Goal: Task Accomplishment & Management: Manage account settings

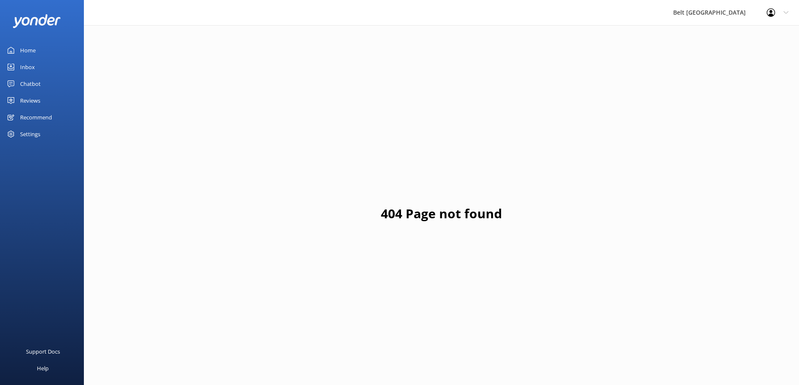
drag, startPoint x: 31, startPoint y: 67, endPoint x: 83, endPoint y: 68, distance: 52.0
click at [31, 67] on div "Inbox" at bounding box center [27, 67] width 15 height 17
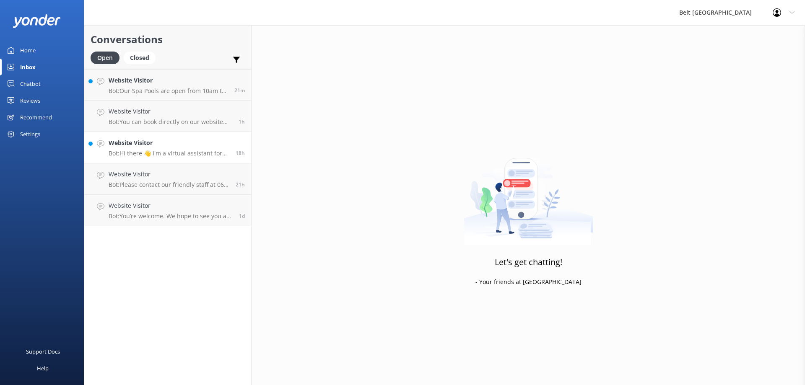
click at [137, 143] on h4 "Website Visitor" at bounding box center [169, 142] width 121 height 9
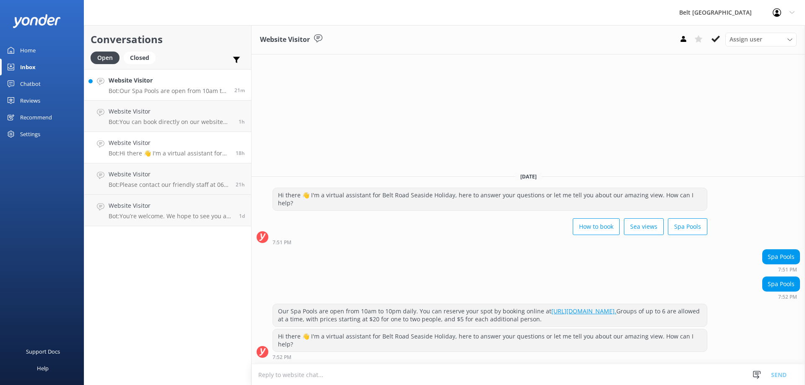
click at [137, 82] on h4 "Website Visitor" at bounding box center [168, 80] width 119 height 9
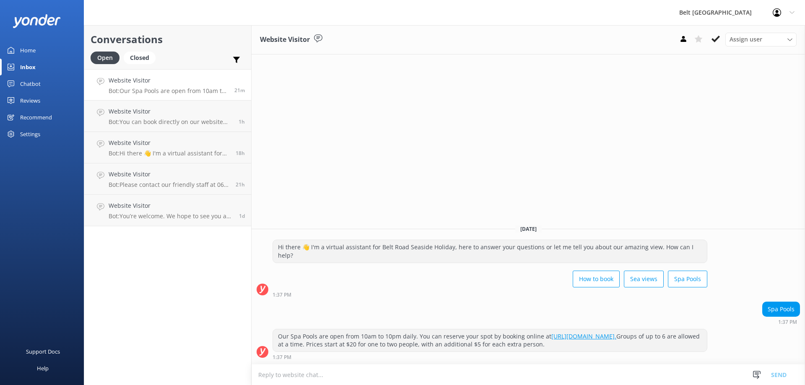
drag, startPoint x: 159, startPoint y: 210, endPoint x: 377, endPoint y: 166, distance: 222.8
click at [159, 210] on h4 "Website Visitor" at bounding box center [171, 205] width 124 height 9
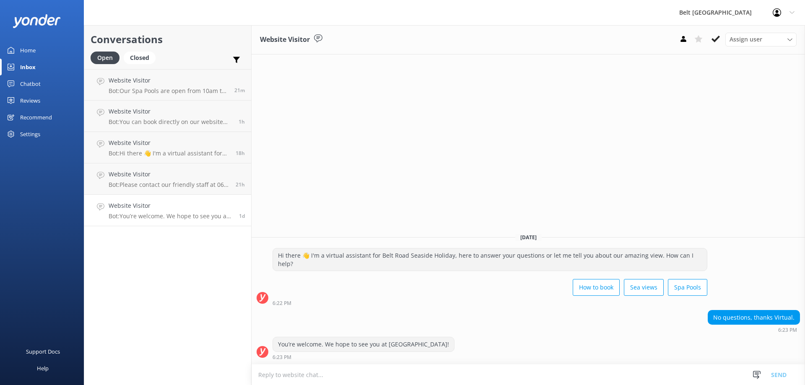
drag, startPoint x: 717, startPoint y: 41, endPoint x: 459, endPoint y: 93, distance: 263.9
click at [717, 41] on icon at bounding box center [715, 39] width 8 height 8
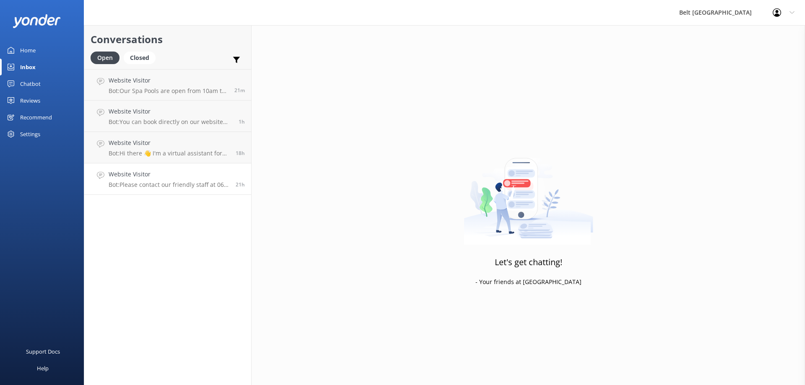
click at [181, 179] on div "Website Visitor Bot: Please contact our friendly staff at 06 758 0228, or email…" at bounding box center [169, 179] width 121 height 18
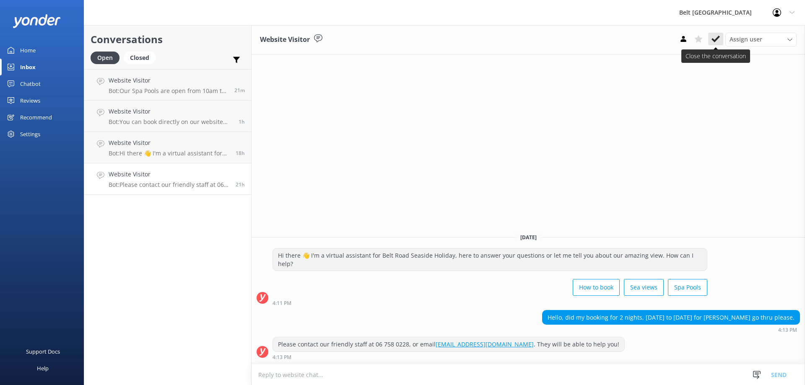
click at [713, 41] on use at bounding box center [715, 39] width 8 height 7
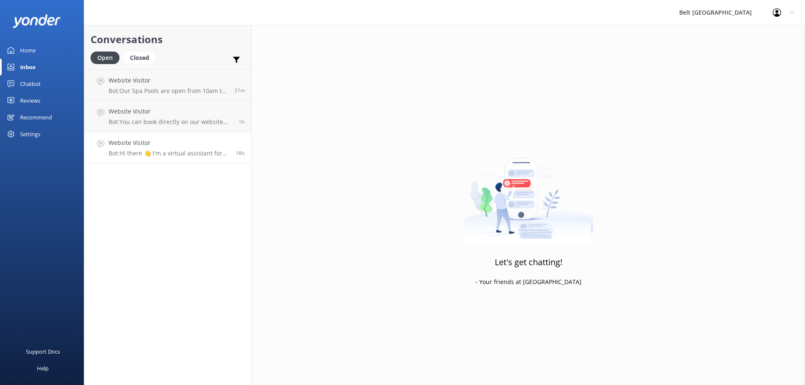
click at [188, 153] on p "Bot: Hi there 👋 I'm a virtual assistant for Belt Road Seaside Holiday, here to …" at bounding box center [169, 154] width 121 height 8
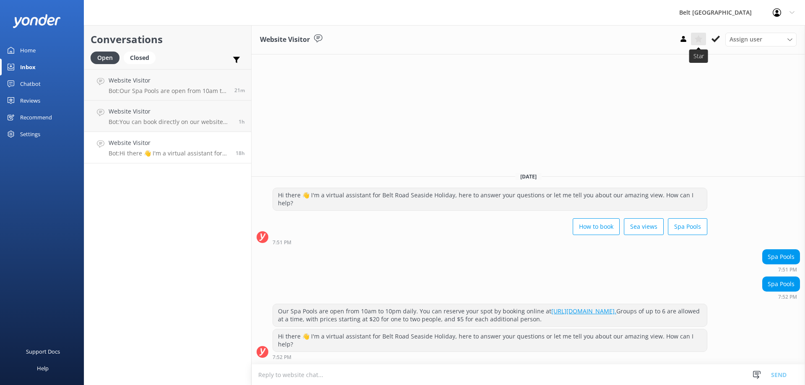
drag, startPoint x: 715, startPoint y: 39, endPoint x: 697, endPoint y: 45, distance: 18.8
click at [715, 39] on icon at bounding box center [715, 39] width 8 height 8
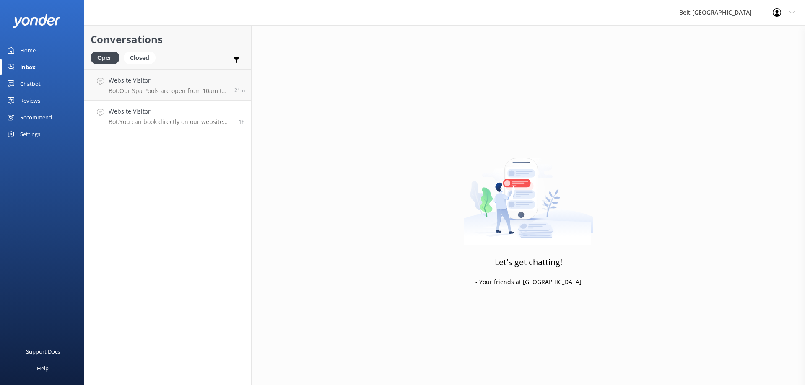
click at [173, 111] on h4 "Website Visitor" at bounding box center [171, 111] width 124 height 9
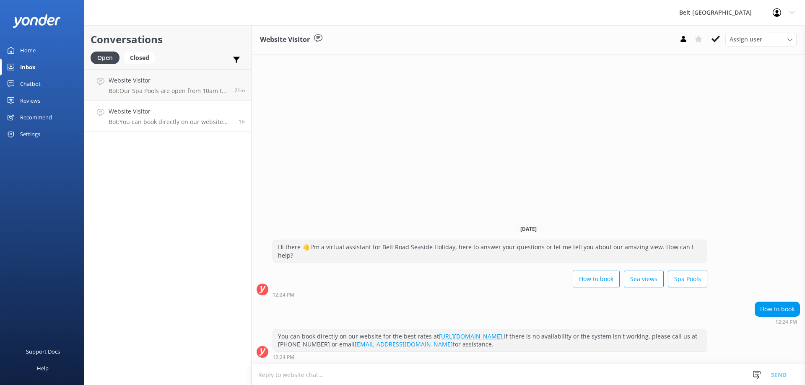
drag, startPoint x: 709, startPoint y: 38, endPoint x: 711, endPoint y: 42, distance: 4.3
click at [709, 39] on button at bounding box center [715, 39] width 15 height 13
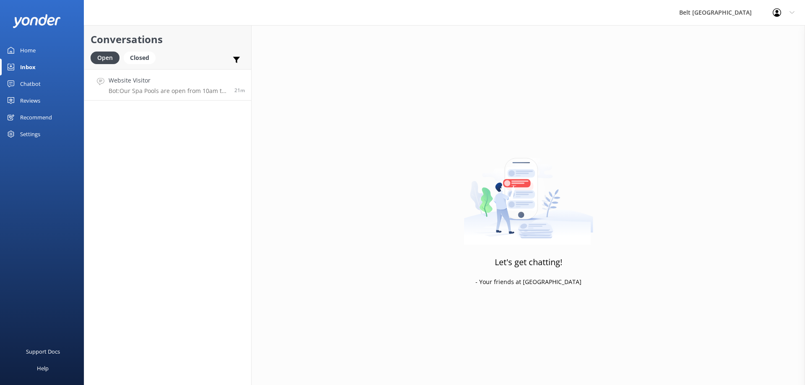
click at [173, 87] on div "Website Visitor Bot: Our Spa Pools are open from 10am to 10pm daily. You can re…" at bounding box center [168, 85] width 119 height 18
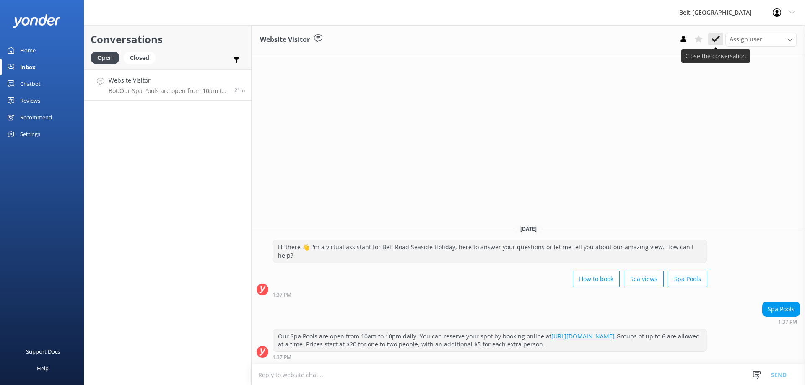
click at [716, 41] on use at bounding box center [715, 39] width 8 height 7
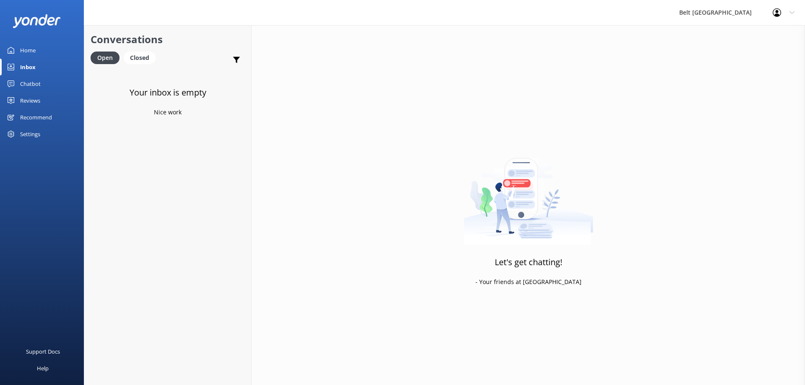
click at [34, 100] on div "Reviews" at bounding box center [30, 100] width 20 height 17
